Goal: Task Accomplishment & Management: Use online tool/utility

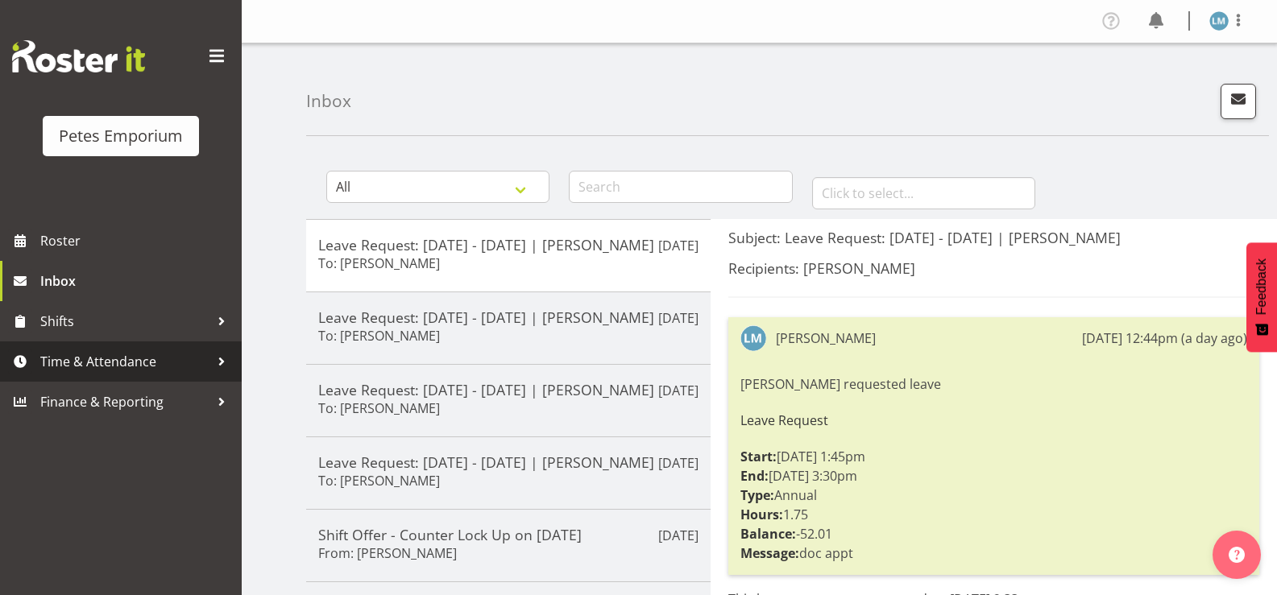
click at [161, 359] on span "Time & Attendance" at bounding box center [124, 362] width 169 height 24
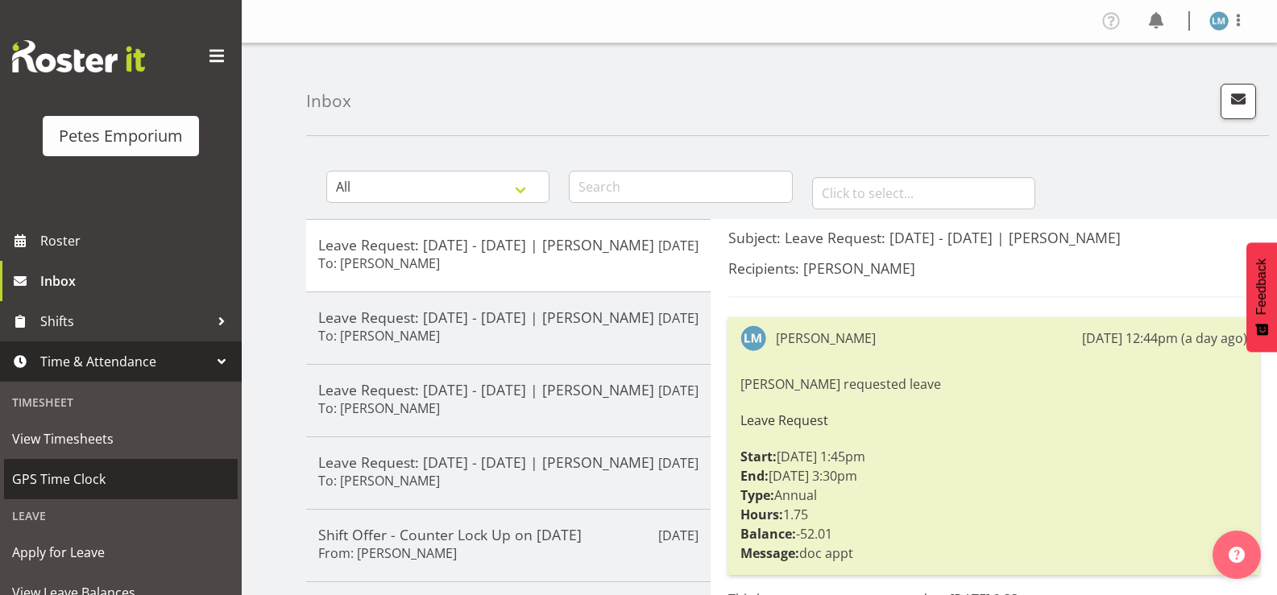
click at [110, 483] on span "GPS Time Clock" at bounding box center [120, 479] width 217 height 24
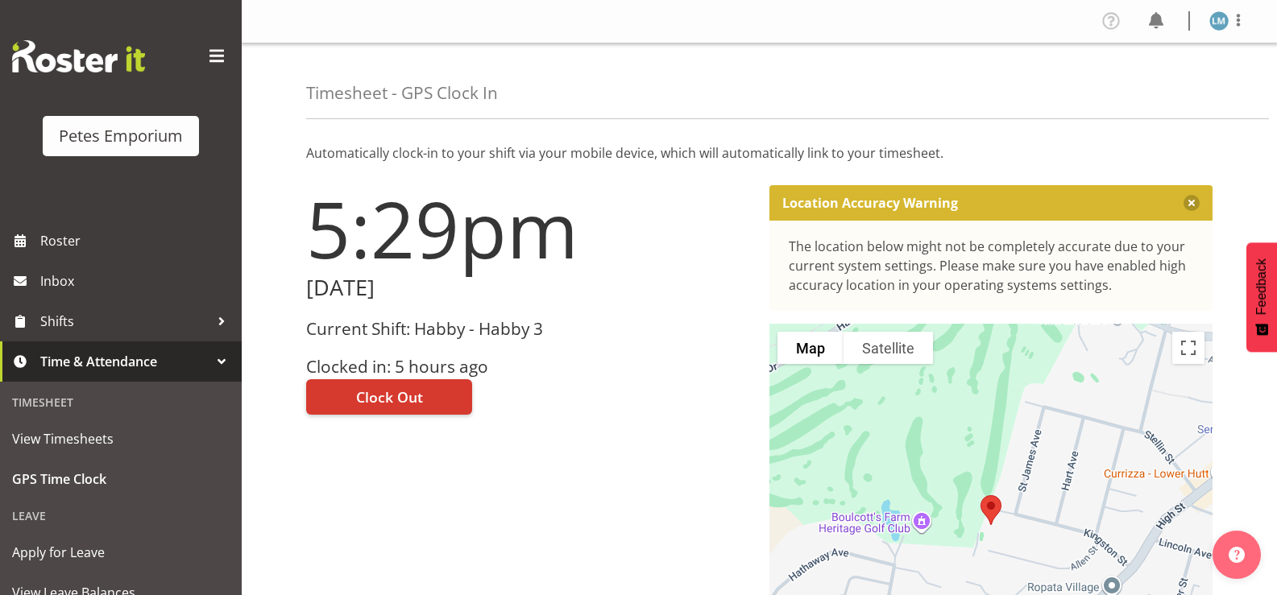
click at [599, 364] on h3 "Clocked in: 5 hours ago" at bounding box center [528, 367] width 444 height 19
click at [400, 470] on div "5:29pm [DATE] Current Shift: Habby - Habby 3 Clocked in: 5 hours ago Clock Out" at bounding box center [527, 456] width 463 height 561
click at [429, 391] on button "Clock Out" at bounding box center [389, 396] width 166 height 35
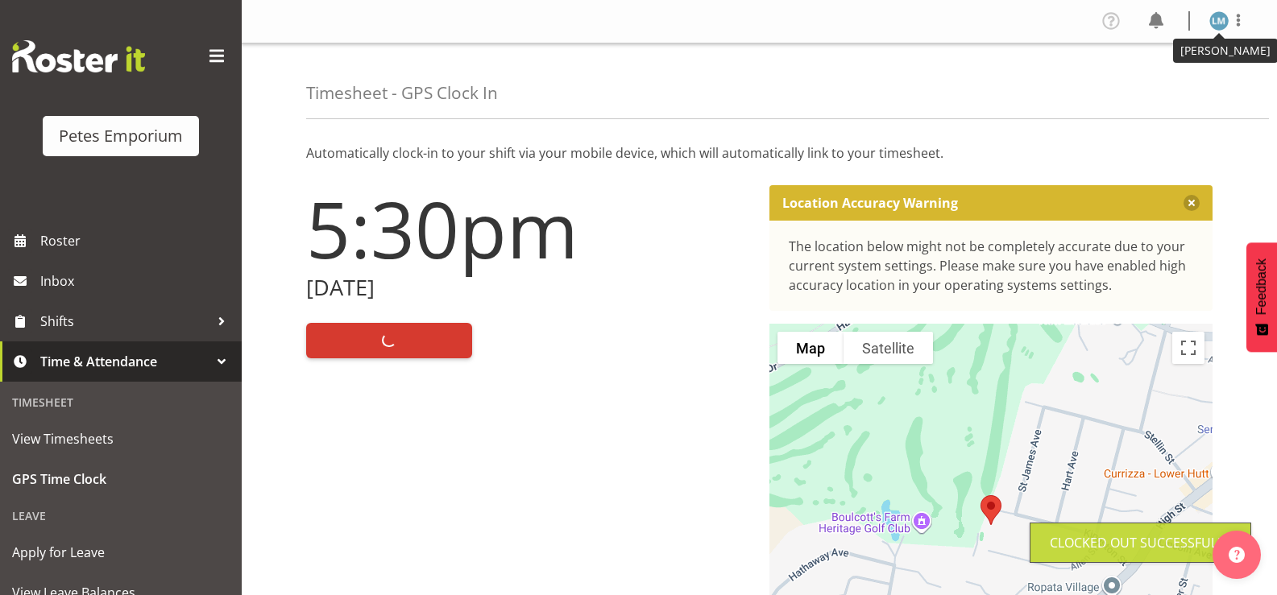
click at [1220, 23] on img at bounding box center [1218, 20] width 19 height 19
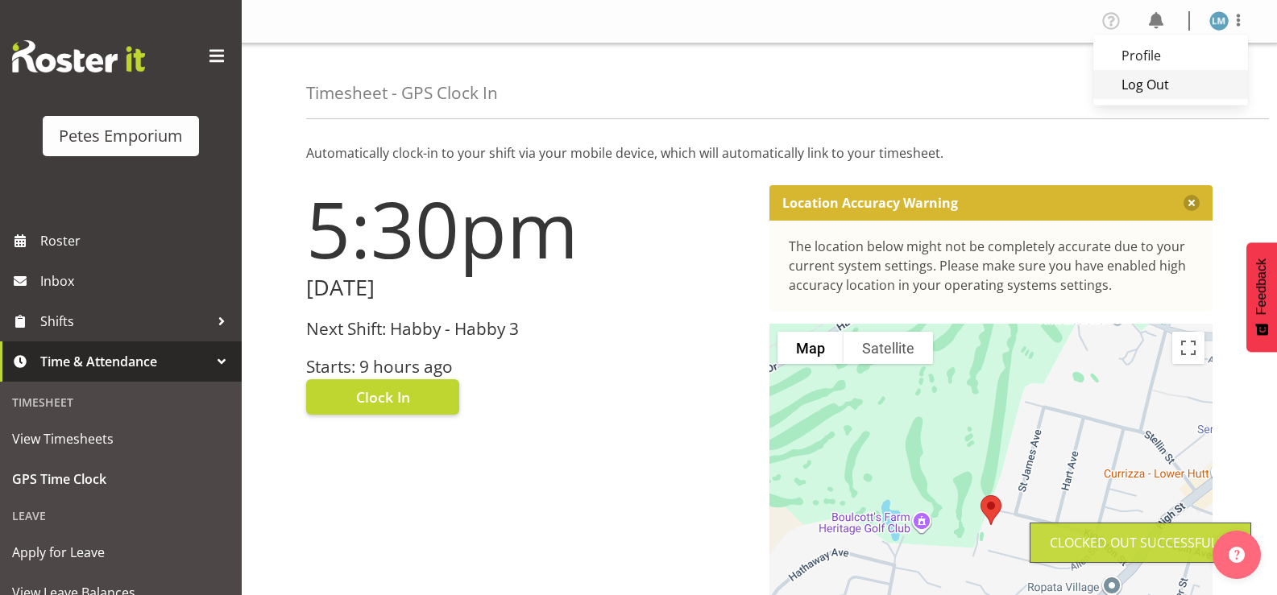
click at [1168, 79] on link "Log Out" at bounding box center [1170, 84] width 155 height 29
